Goal: Find specific page/section: Find specific page/section

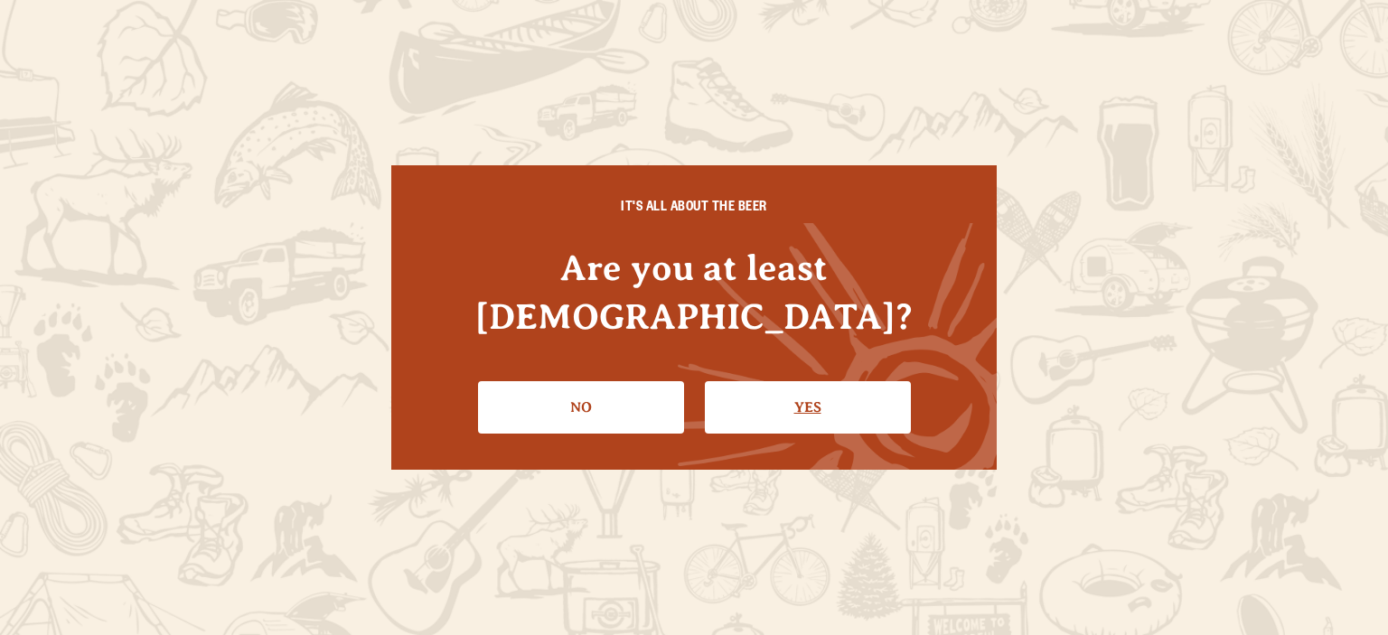
click at [794, 381] on link "Yes" at bounding box center [808, 407] width 206 height 52
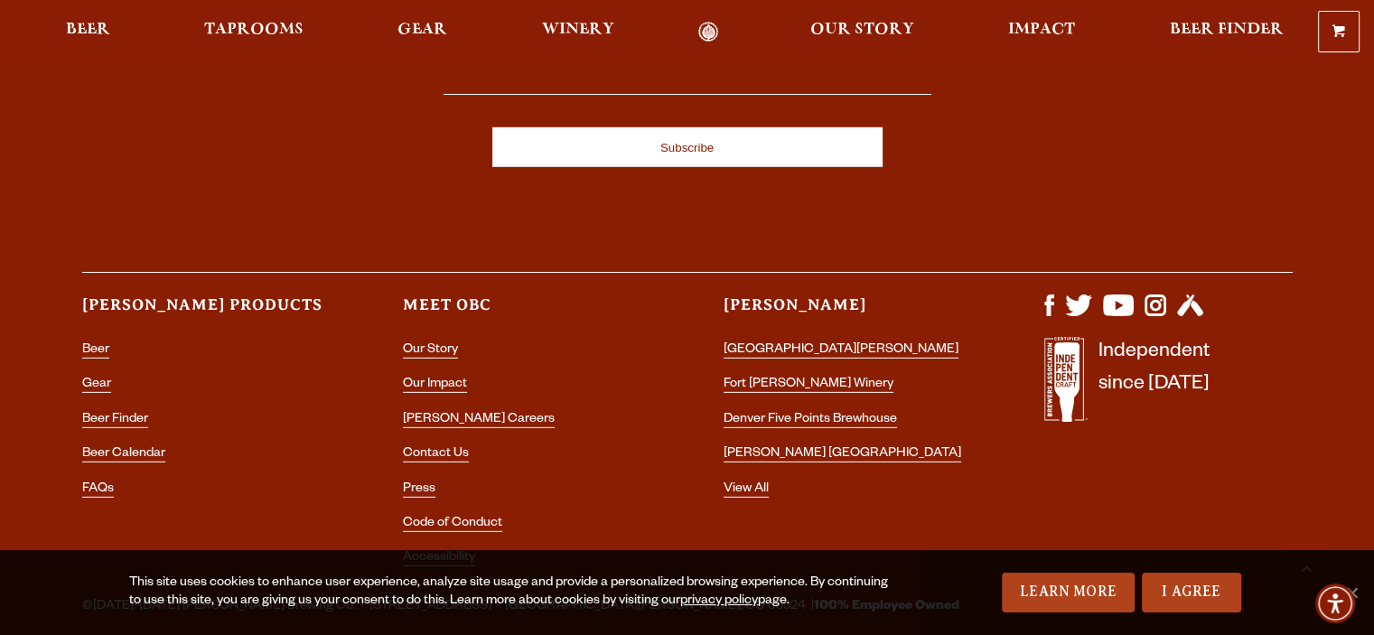
scroll to position [5387, 0]
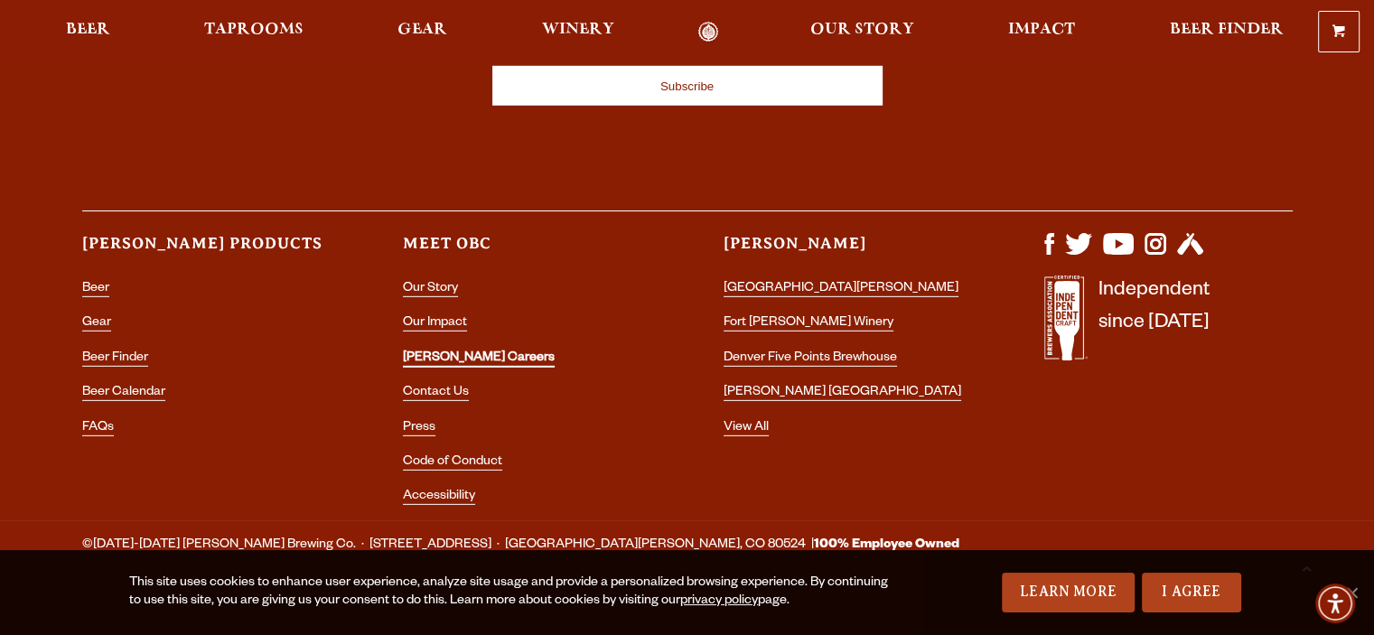
click at [441, 352] on link "[PERSON_NAME] Careers" at bounding box center [479, 360] width 152 height 16
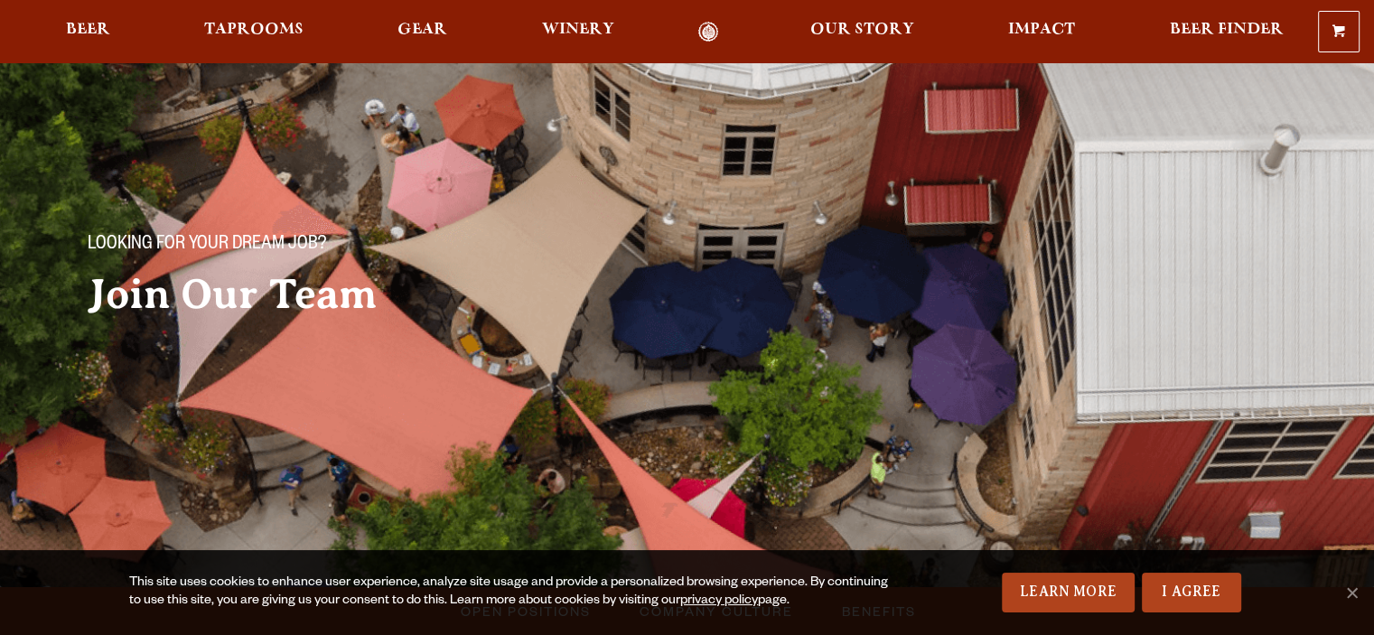
scroll to position [361, 0]
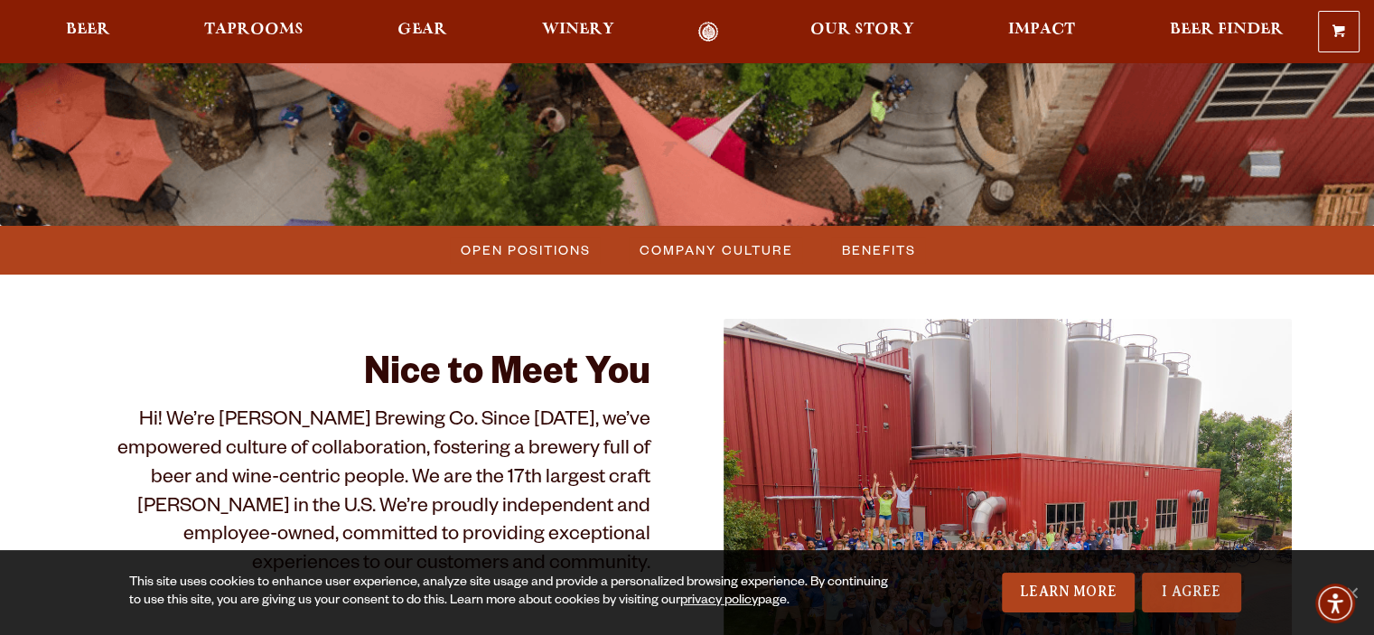
click at [1156, 592] on link "I Agree" at bounding box center [1191, 593] width 99 height 40
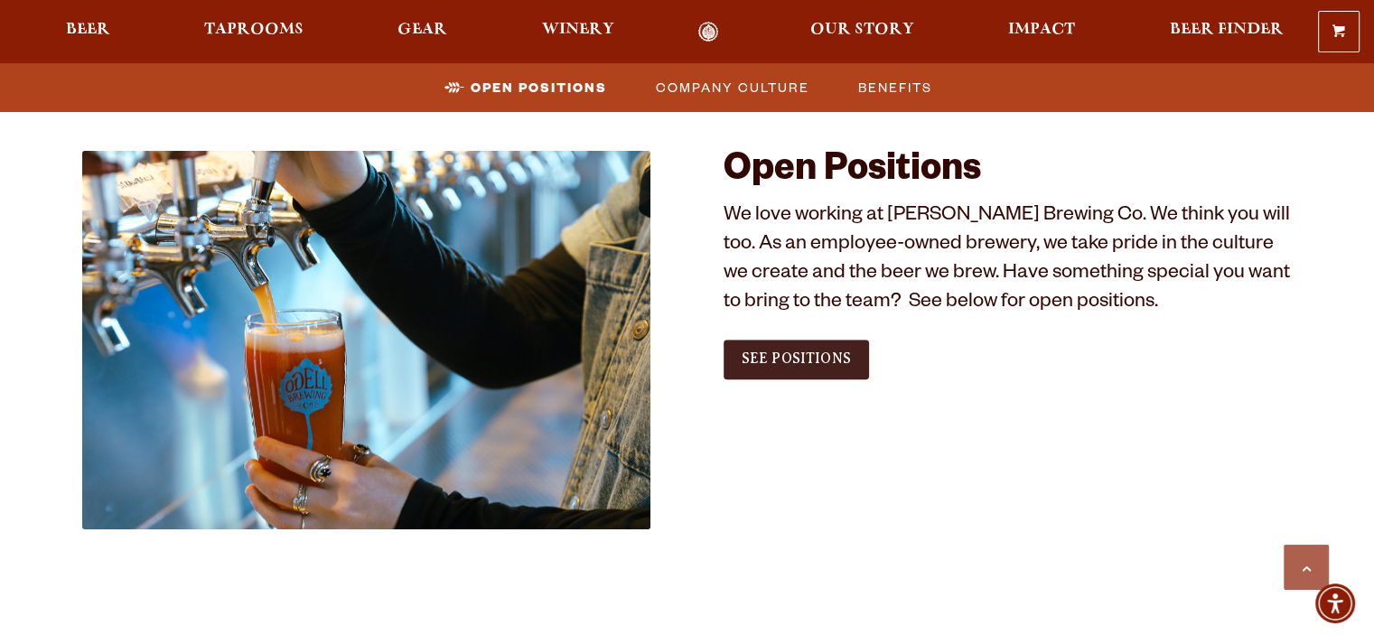
scroll to position [994, 0]
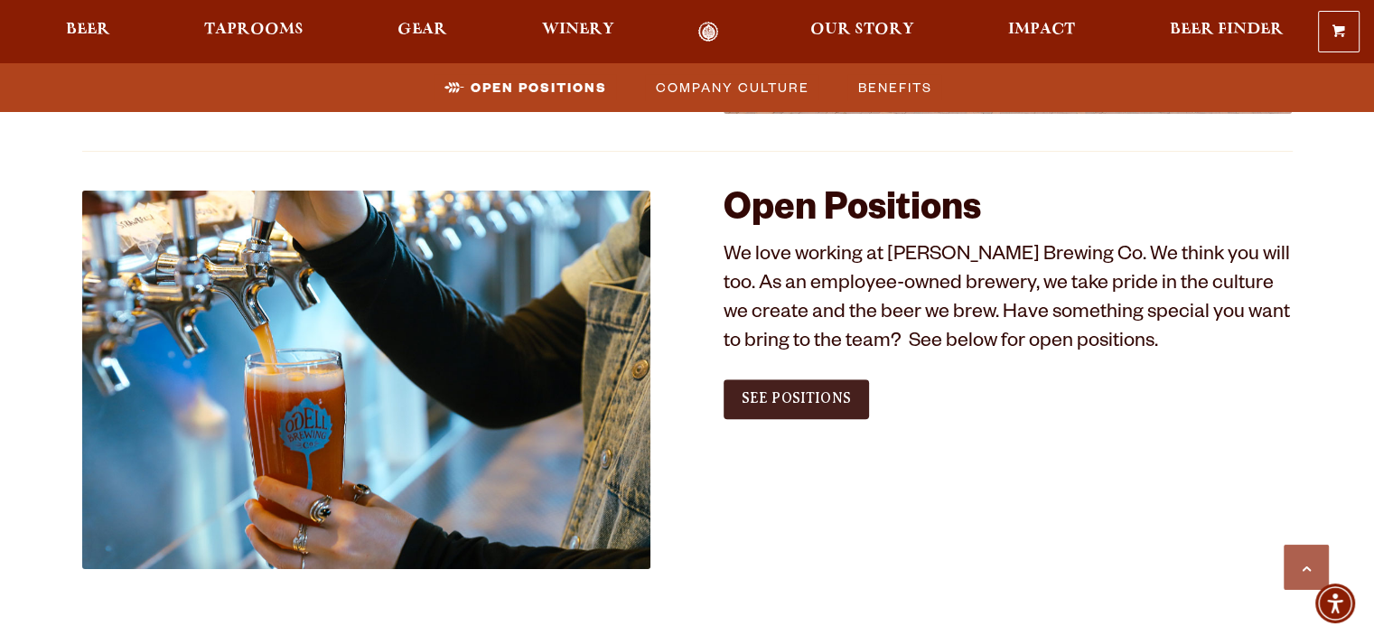
click at [820, 382] on link "See Positions" at bounding box center [796, 400] width 145 height 40
